Goal: Task Accomplishment & Management: Use online tool/utility

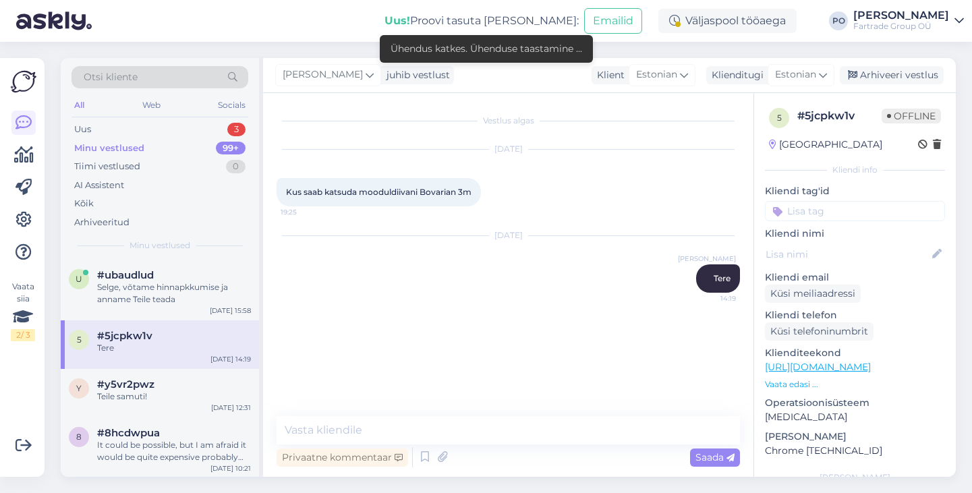
scroll to position [191, 0]
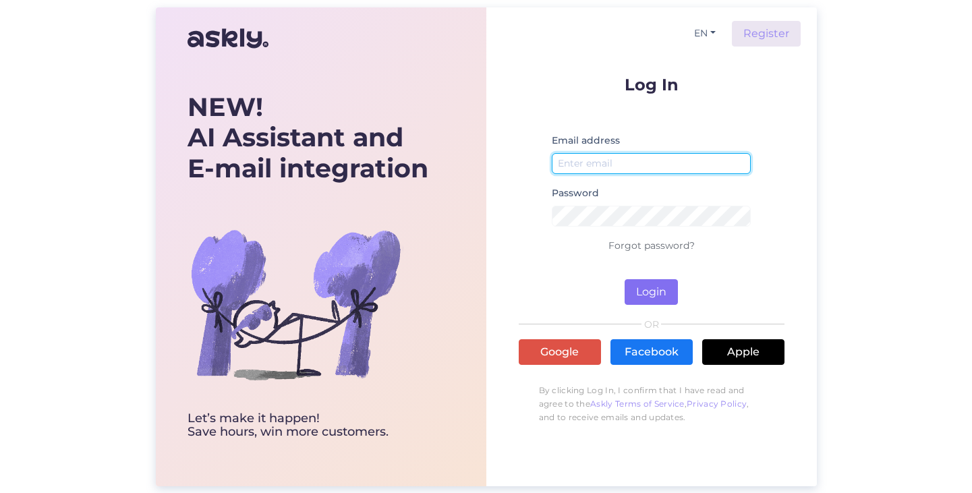
type input "[EMAIL_ADDRESS][DOMAIN_NAME]"
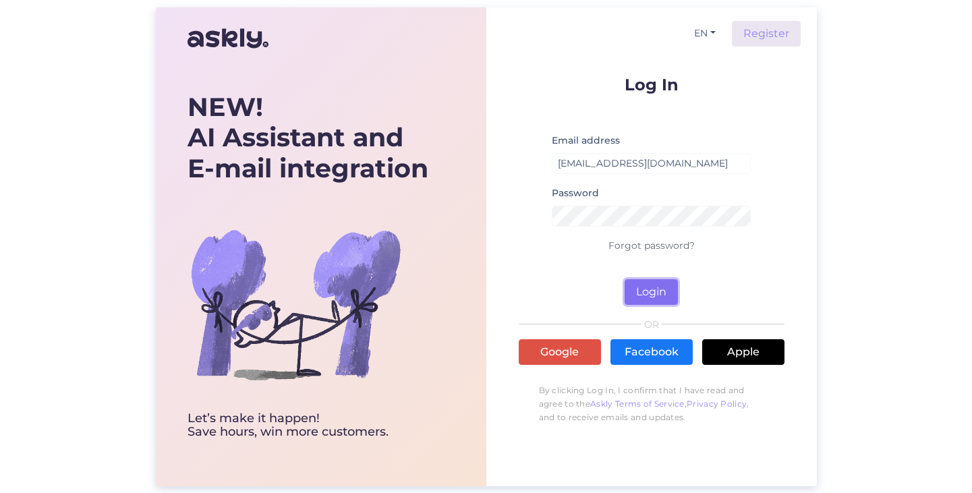
click at [669, 293] on button "Login" at bounding box center [651, 292] width 53 height 26
